Goal: Task Accomplishment & Management: Manage account settings

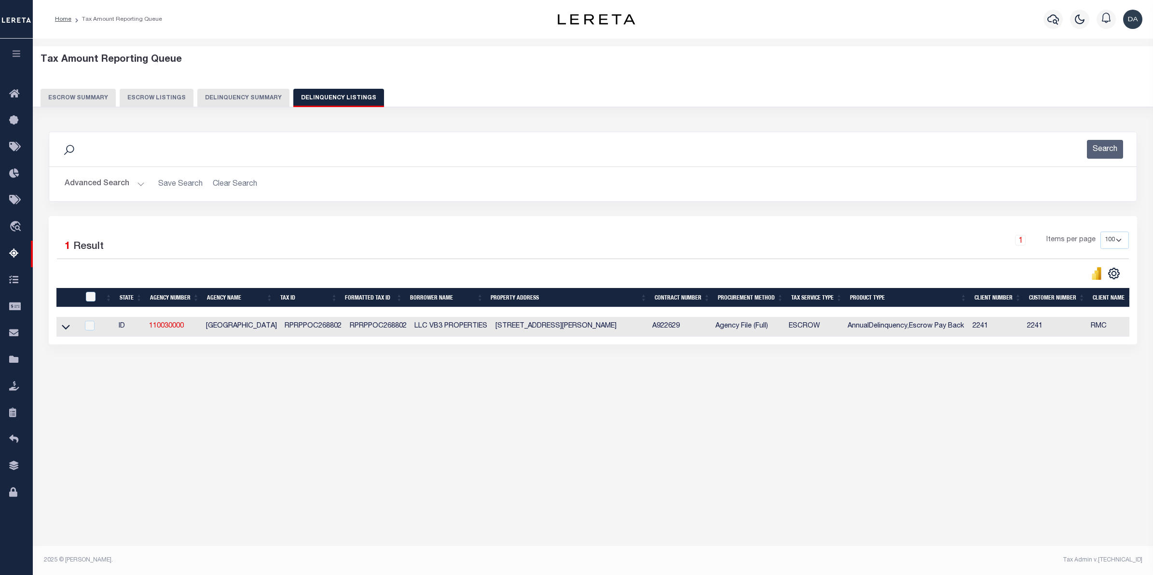
select select "100"
select select "NTX"
drag, startPoint x: 64, startPoint y: 332, endPoint x: 92, endPoint y: 339, distance: 29.0
click at [63, 332] on icon at bounding box center [66, 327] width 8 height 10
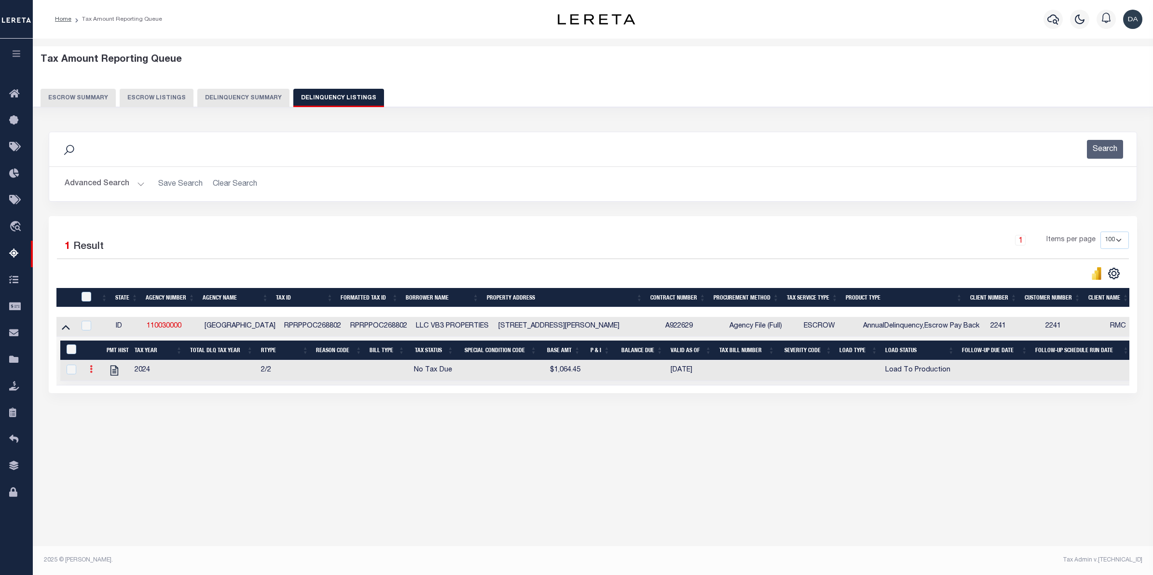
click at [87, 374] on link at bounding box center [91, 371] width 11 height 8
click at [106, 406] on img "" at bounding box center [103, 401] width 10 height 10
select select
type input "$1,064.45"
checkbox input "true"
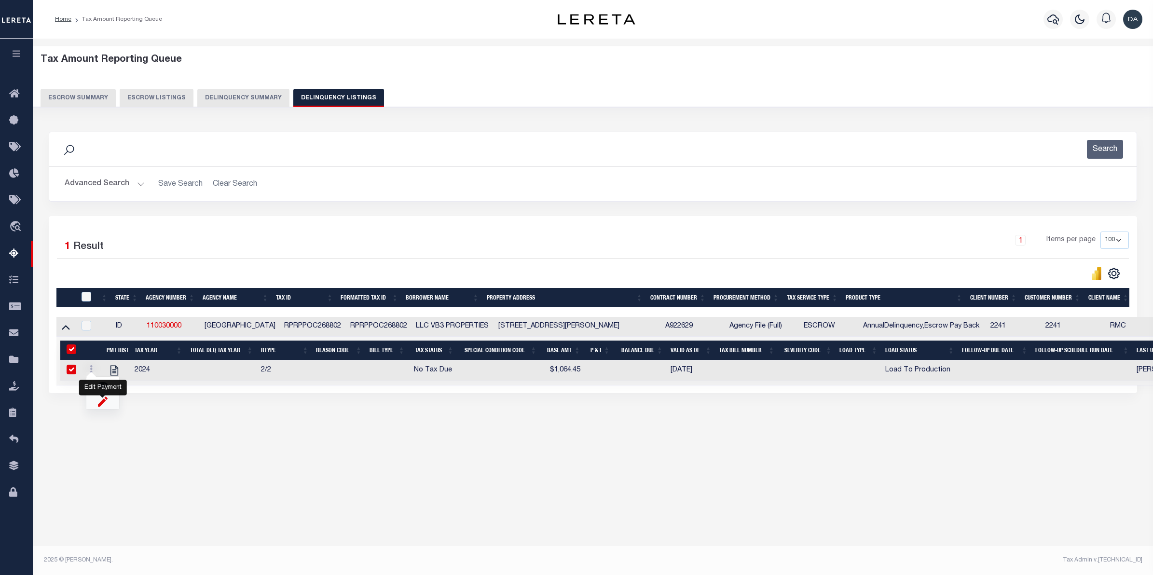
checkbox input "true"
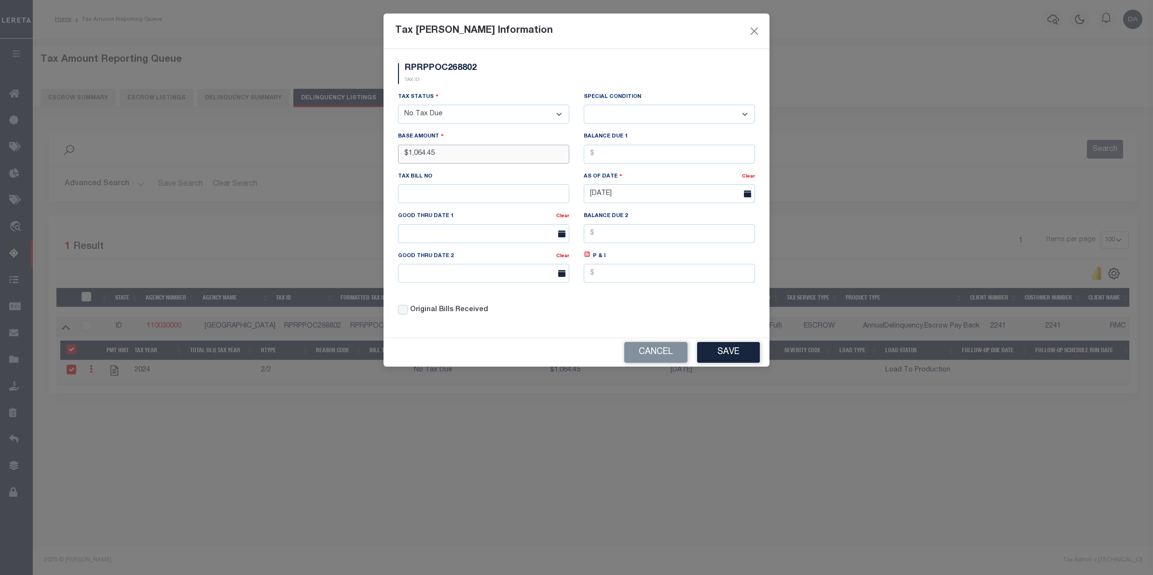
click at [508, 155] on input "$1,064.45" at bounding box center [483, 154] width 171 height 19
click at [735, 350] on button "Save" at bounding box center [728, 352] width 63 height 21
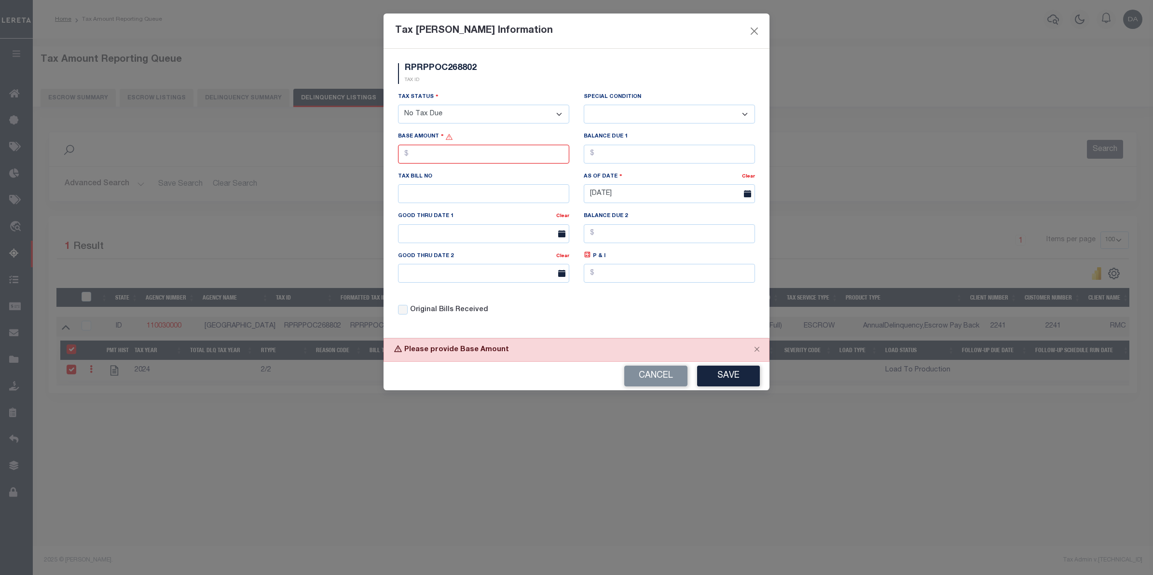
click at [455, 119] on select "- Select Status - Open Due/Unpaid Paid Incomplete No Tax Due Internal Refund Pr…" at bounding box center [483, 114] width 171 height 19
select select "OP2"
click at [398, 106] on select "- Select Status - Open Due/Unpaid Paid Incomplete No Tax Due Internal Refund Pr…" at bounding box center [483, 114] width 171 height 19
select select "0"
click at [526, 160] on input "text" at bounding box center [483, 154] width 171 height 19
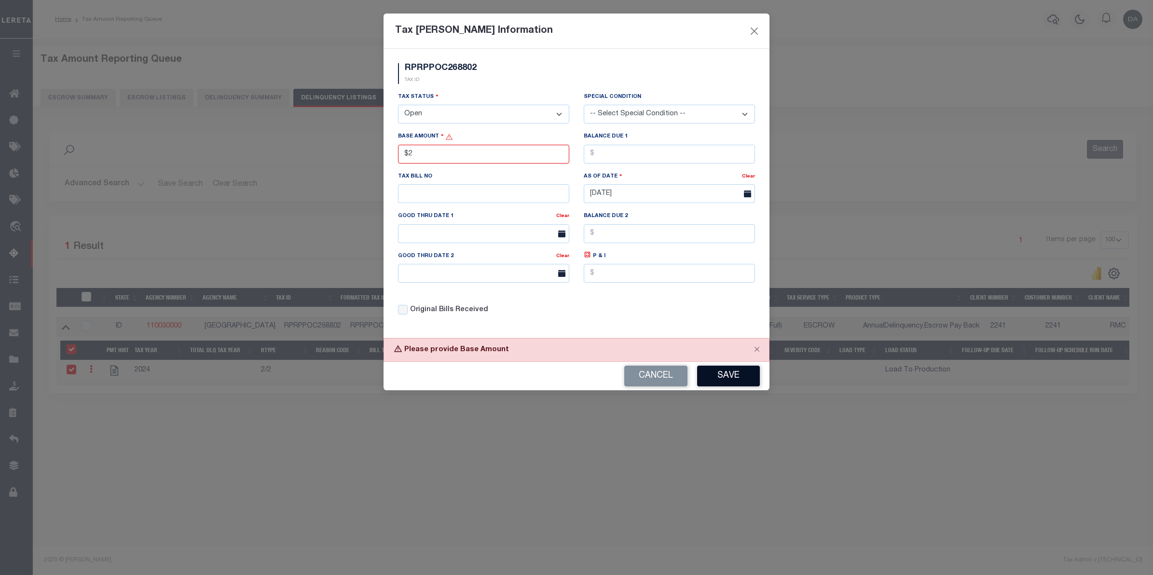
type input "$2.00"
click at [724, 379] on button "Save" at bounding box center [728, 376] width 63 height 21
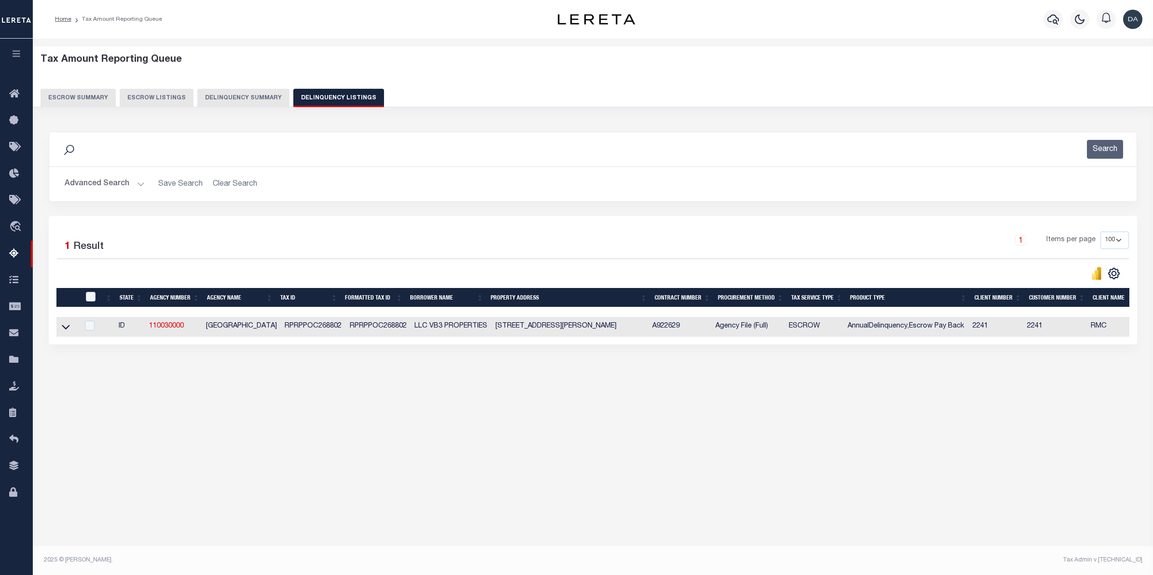
click at [59, 327] on td at bounding box center [67, 327] width 22 height 20
checkbox input "true"
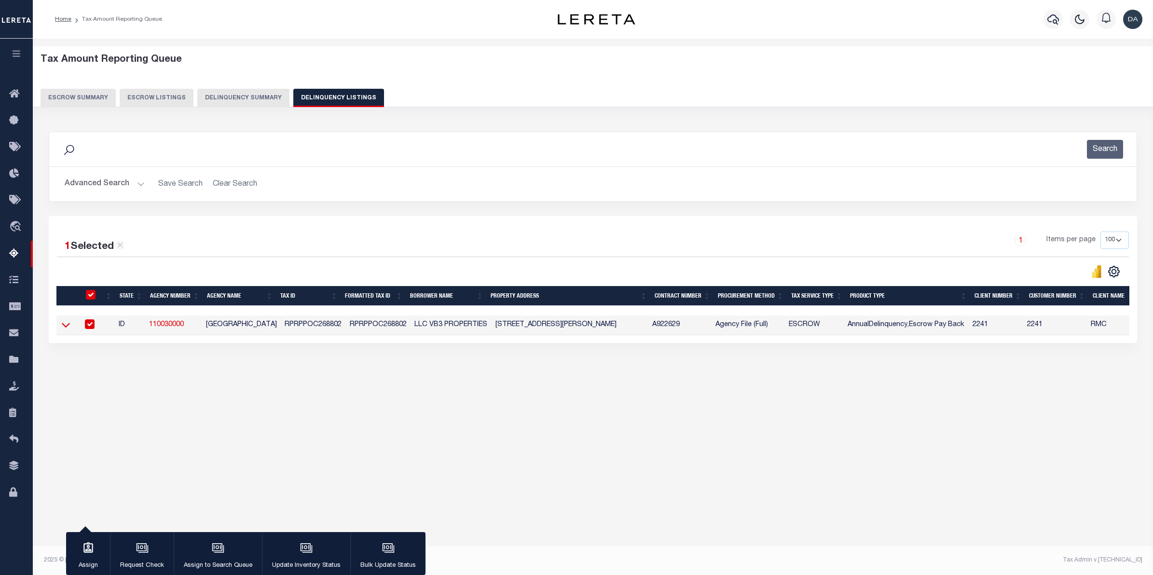
click at [64, 328] on icon at bounding box center [66, 325] width 8 height 10
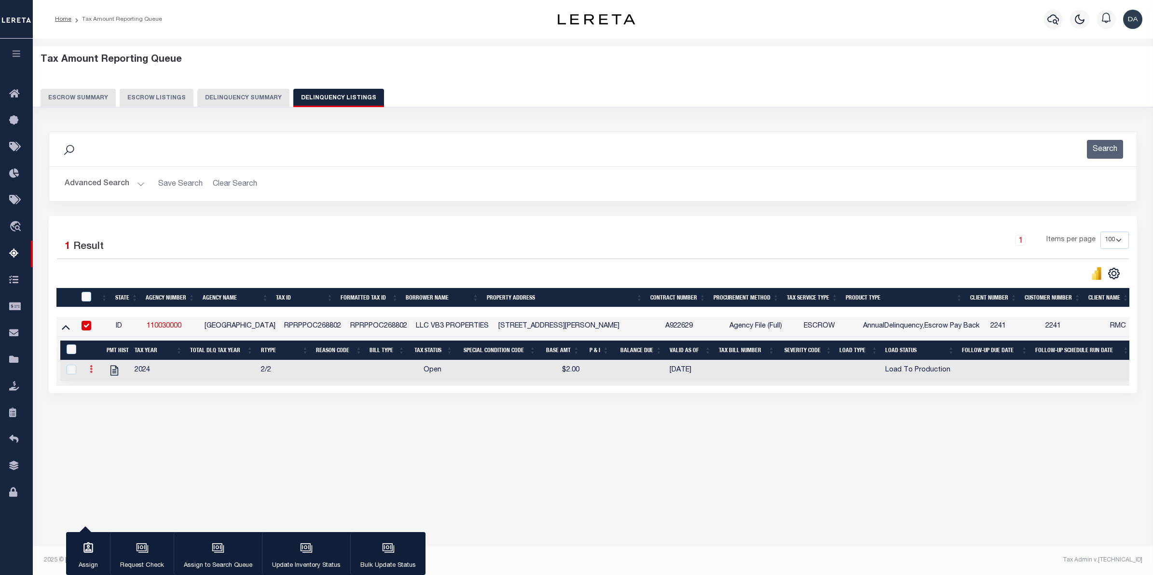
click at [92, 373] on icon at bounding box center [91, 369] width 3 height 8
click at [100, 406] on img "" at bounding box center [103, 401] width 10 height 10
select select "OP2"
select select
type input "$2.00"
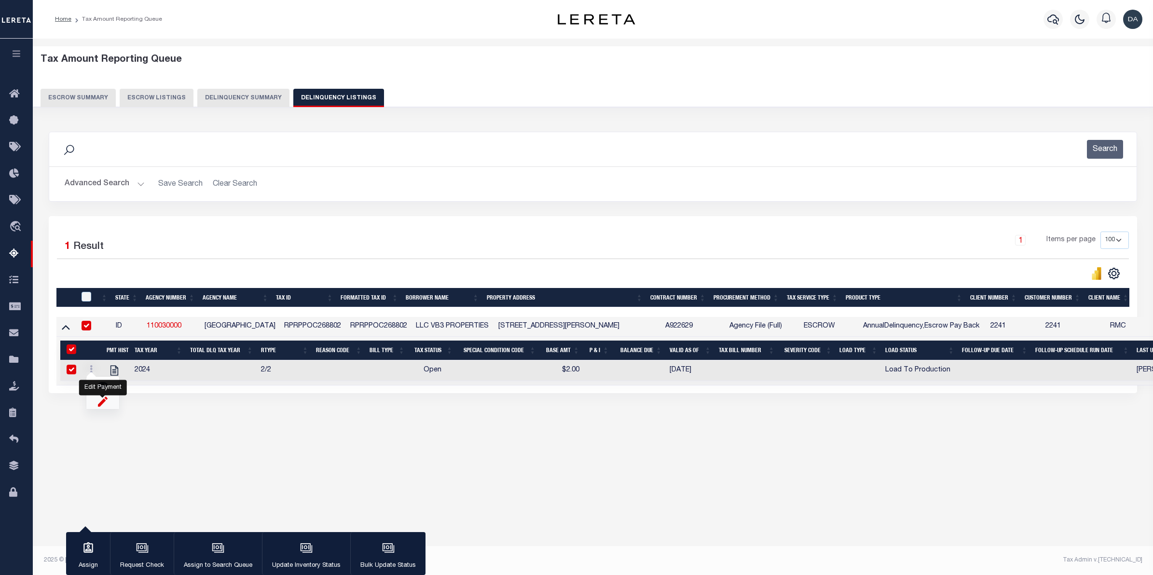
checkbox input "true"
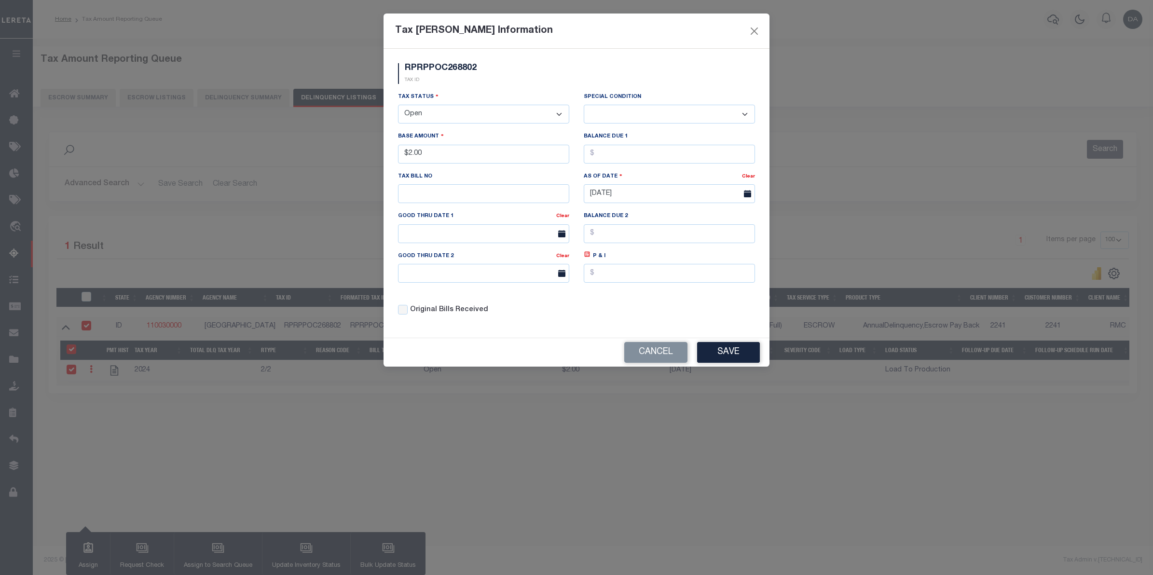
click at [450, 114] on select "- Select Status - Open Due/Unpaid Paid Incomplete No Tax Due Internal Refund Pr…" at bounding box center [483, 114] width 171 height 19
select select "DUE"
click at [398, 106] on select "- Select Status - Open Due/Unpaid Paid Incomplete No Tax Due Internal Refund Pr…" at bounding box center [483, 114] width 171 height 19
select select "0"
click at [467, 155] on input "$2.00" at bounding box center [483, 154] width 171 height 19
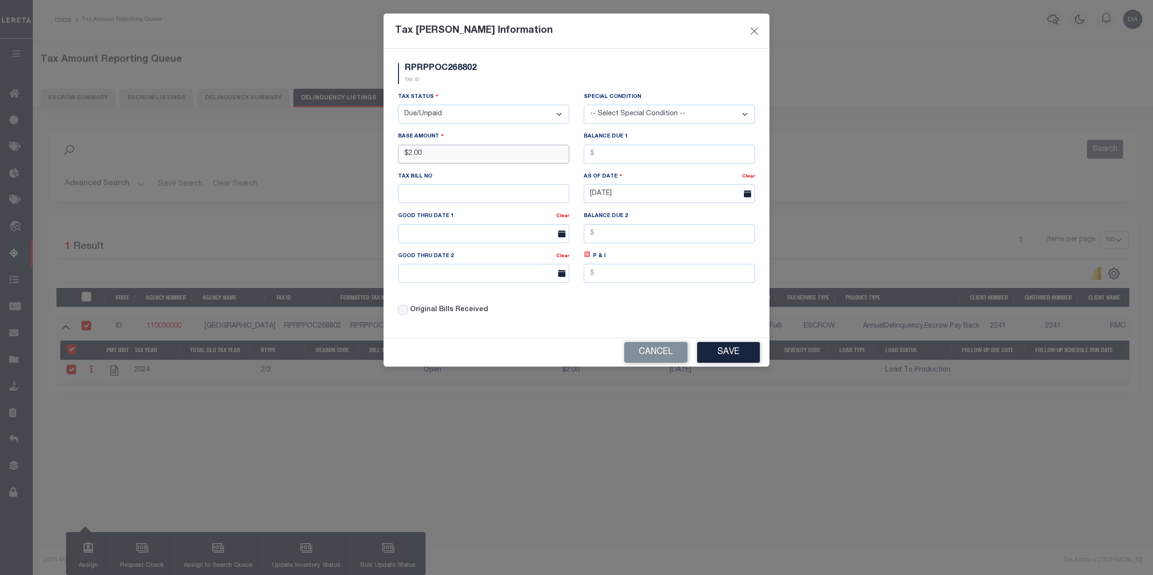
click at [467, 155] on input "$2.00" at bounding box center [483, 154] width 171 height 19
type input "$0.00"
click at [730, 351] on button "Save" at bounding box center [728, 352] width 63 height 21
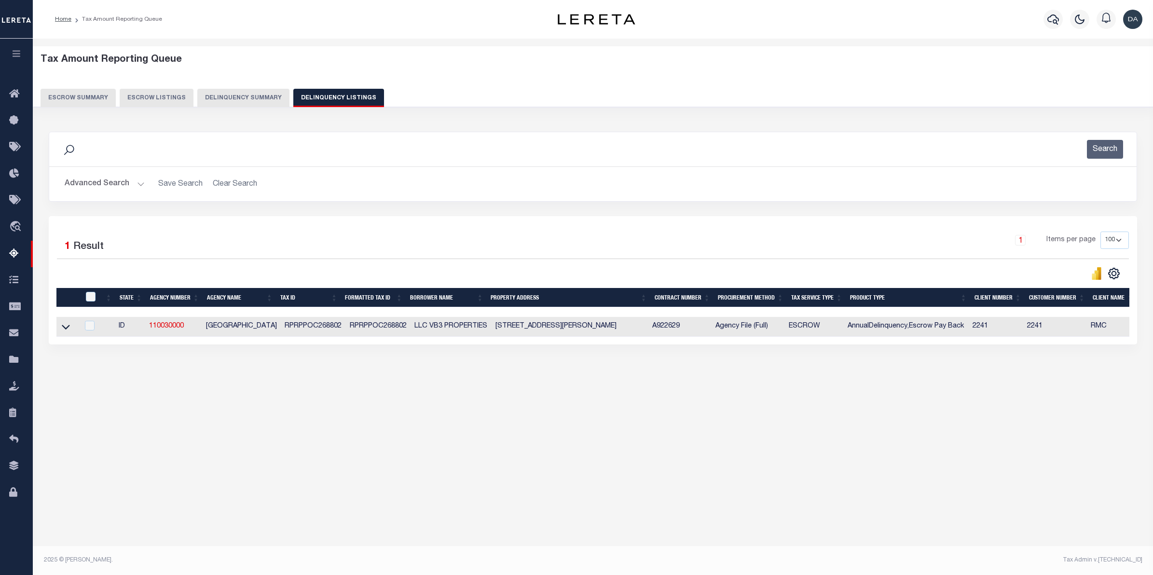
drag, startPoint x: 66, startPoint y: 327, endPoint x: 88, endPoint y: 331, distance: 22.5
click at [66, 327] on icon at bounding box center [66, 327] width 8 height 10
